Goal: Information Seeking & Learning: Learn about a topic

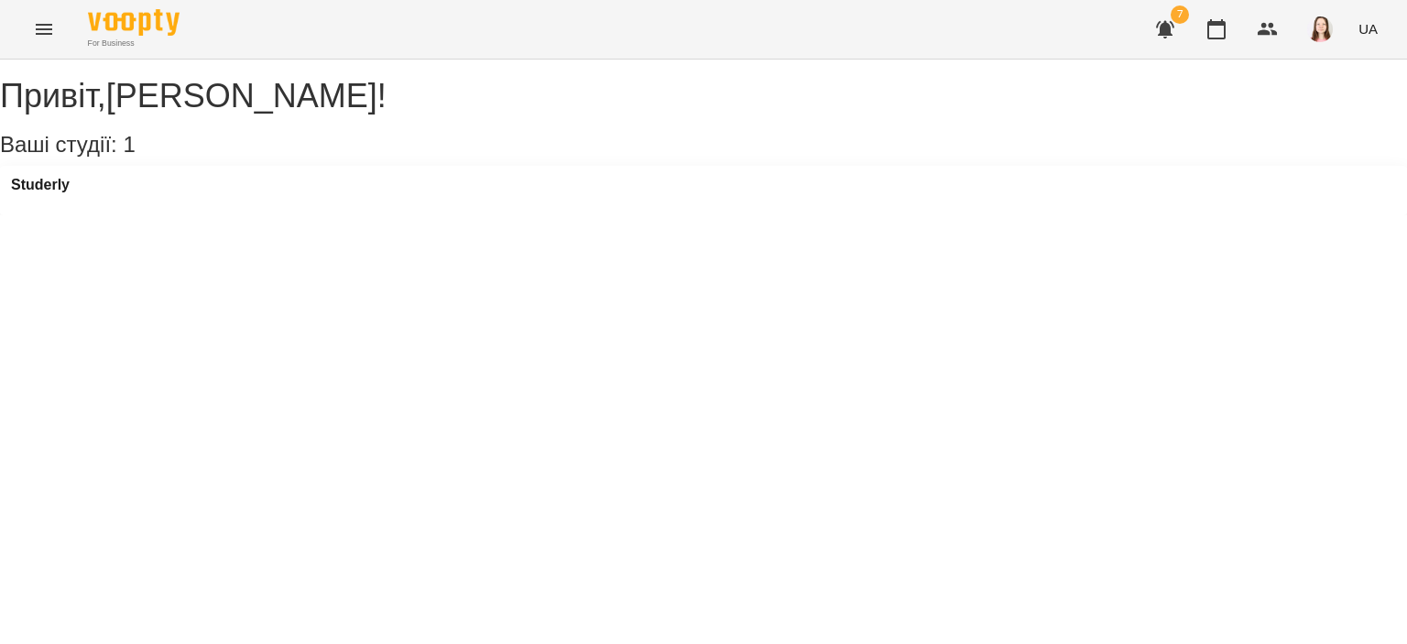
click at [28, 198] on div "Studerly" at bounding box center [703, 190] width 1407 height 49
click at [45, 193] on h3 "Studerly" at bounding box center [40, 185] width 59 height 16
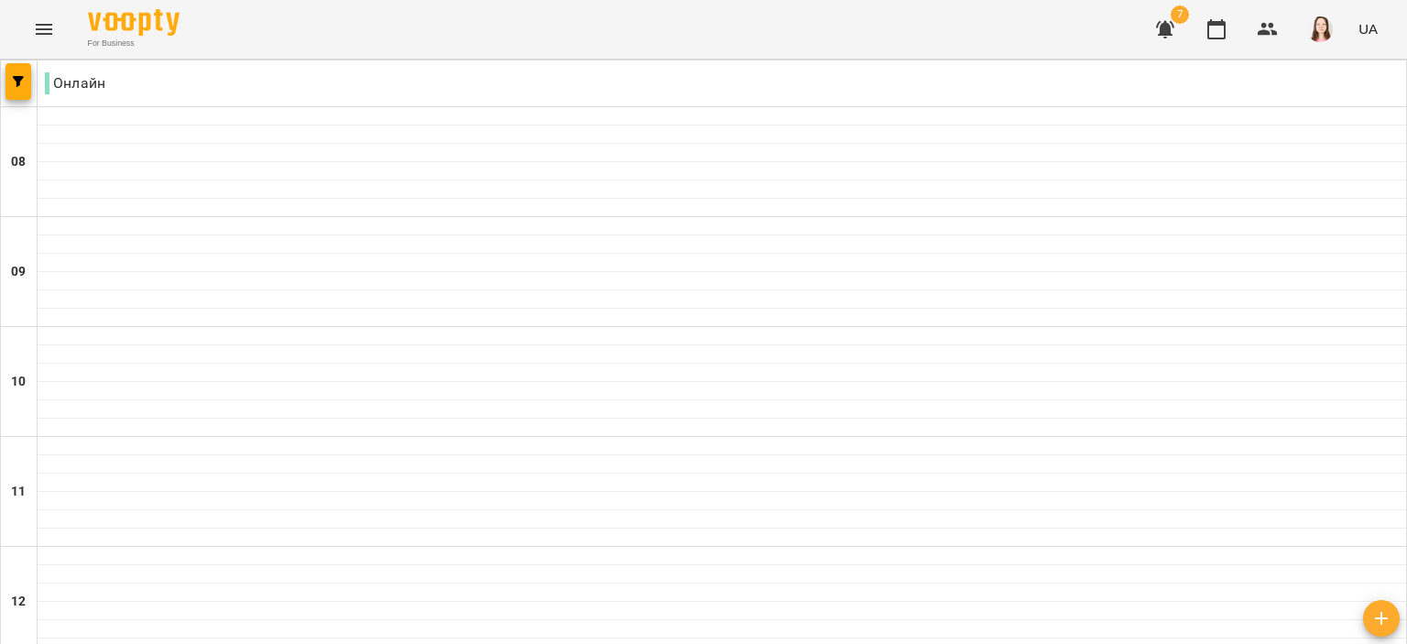
scroll to position [1343, 0]
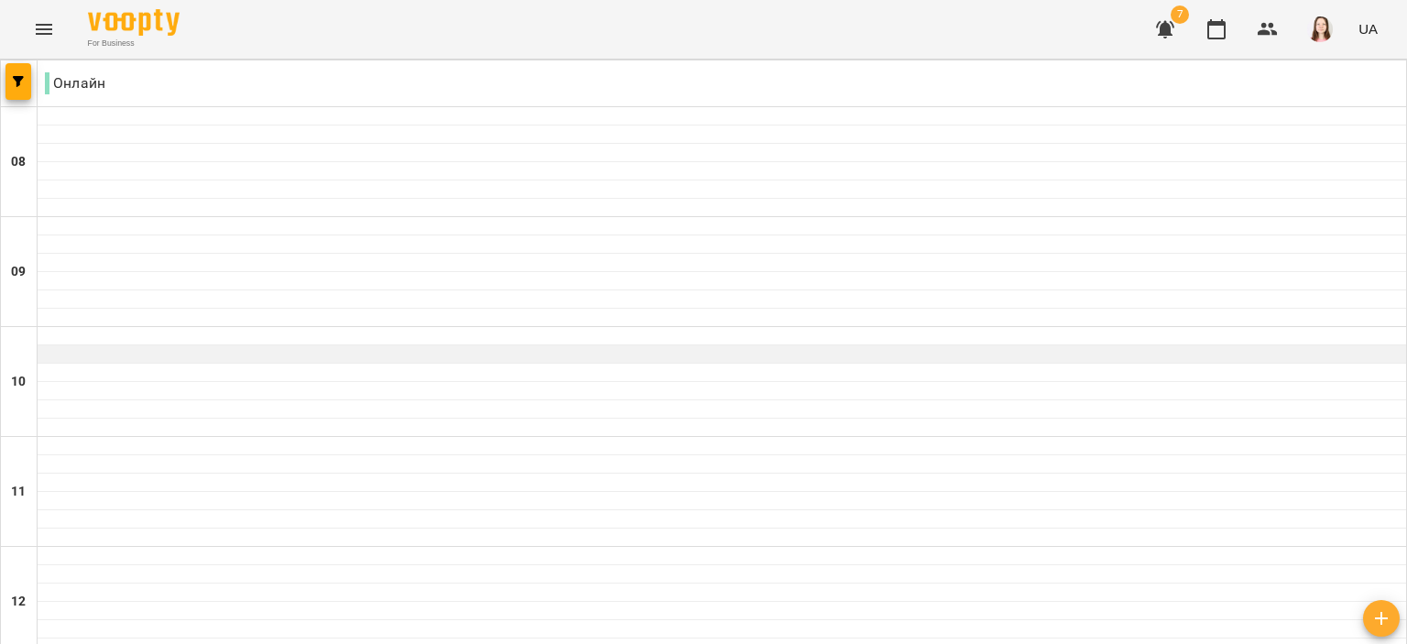
scroll to position [1200, 0]
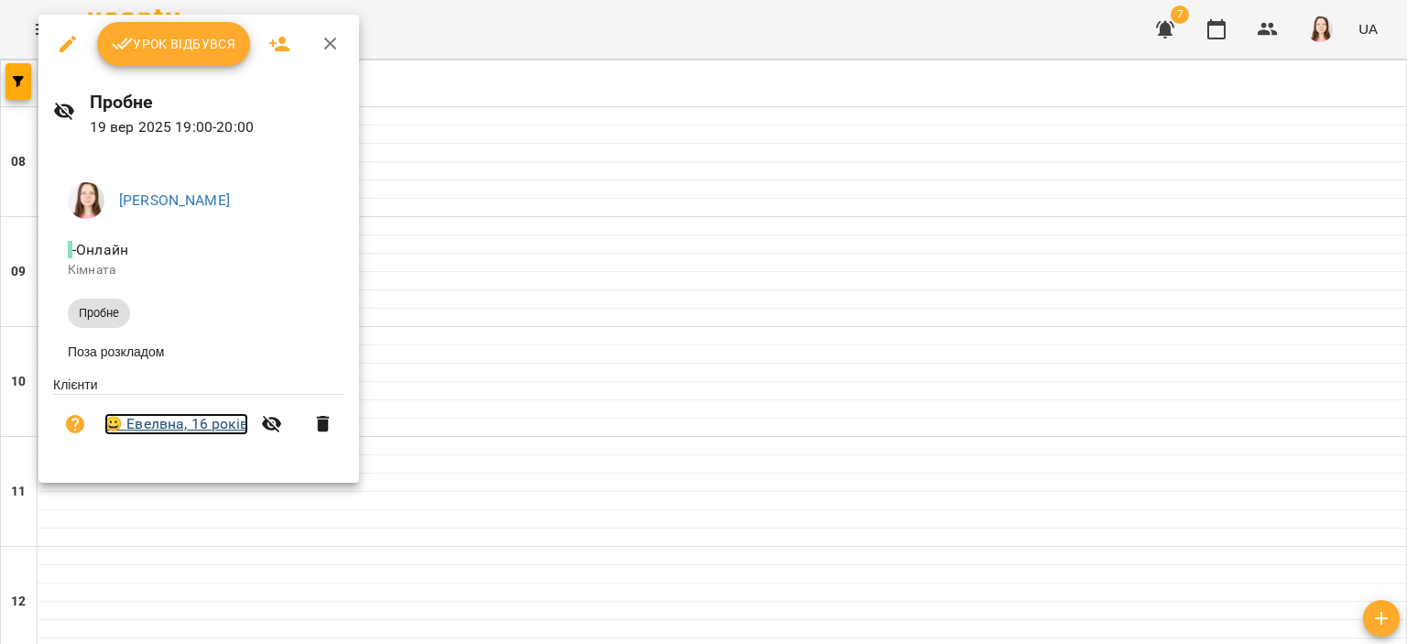
click at [139, 421] on link "😀 Евелвна, 16 років" at bounding box center [176, 424] width 144 height 22
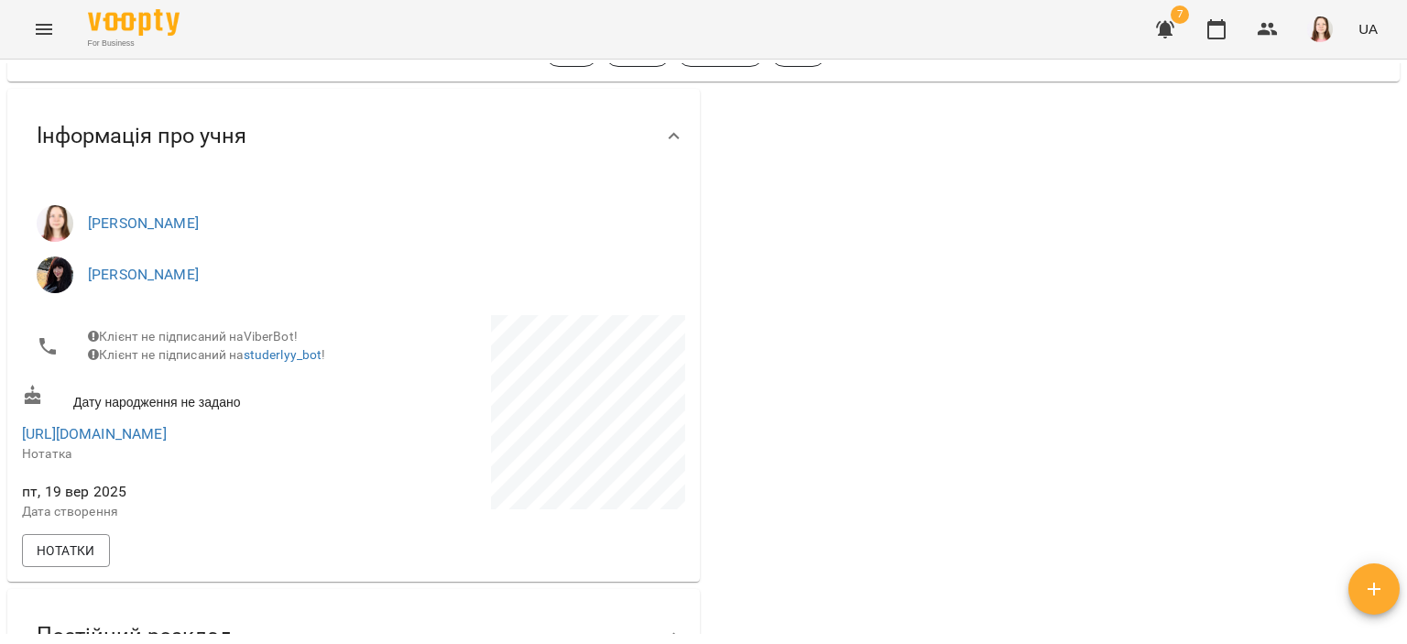
scroll to position [122, 0]
click at [573, 158] on div "Інформація про учня" at bounding box center [337, 134] width 630 height 58
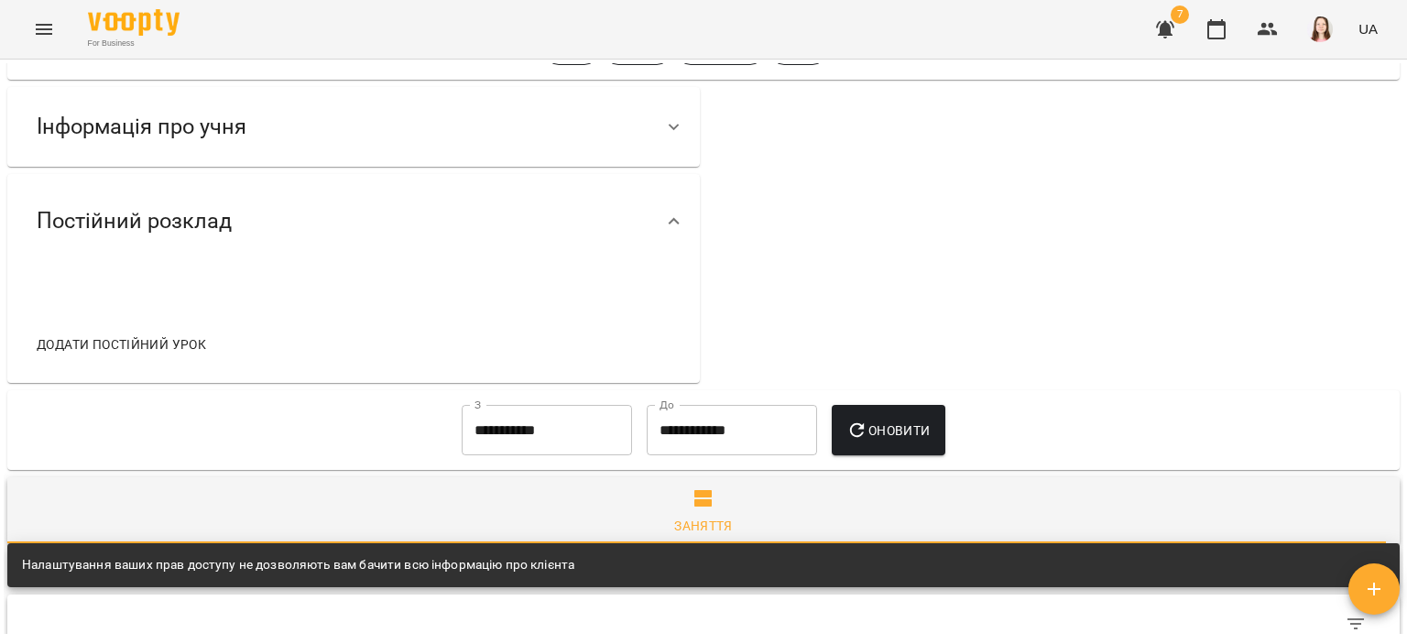
click at [573, 158] on div "Інформація про учня" at bounding box center [353, 127] width 693 height 80
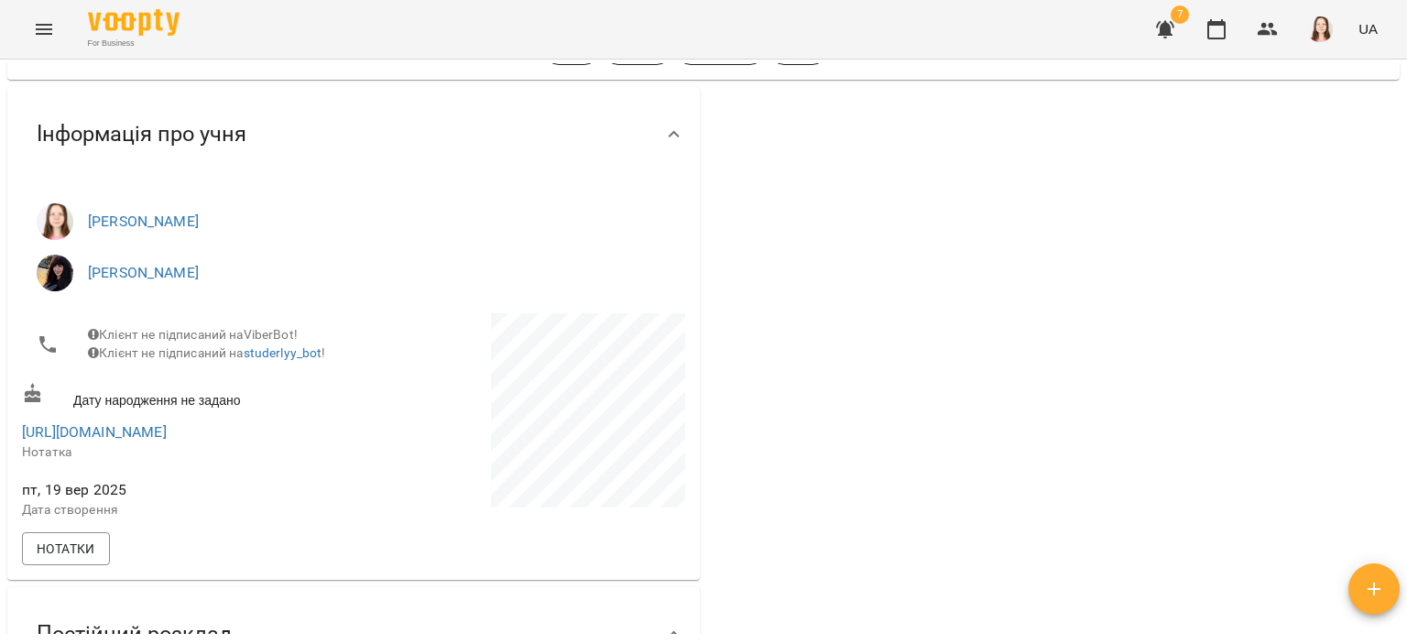
click at [573, 158] on div "Інформація про учня" at bounding box center [337, 134] width 630 height 58
